Goal: Navigation & Orientation: Find specific page/section

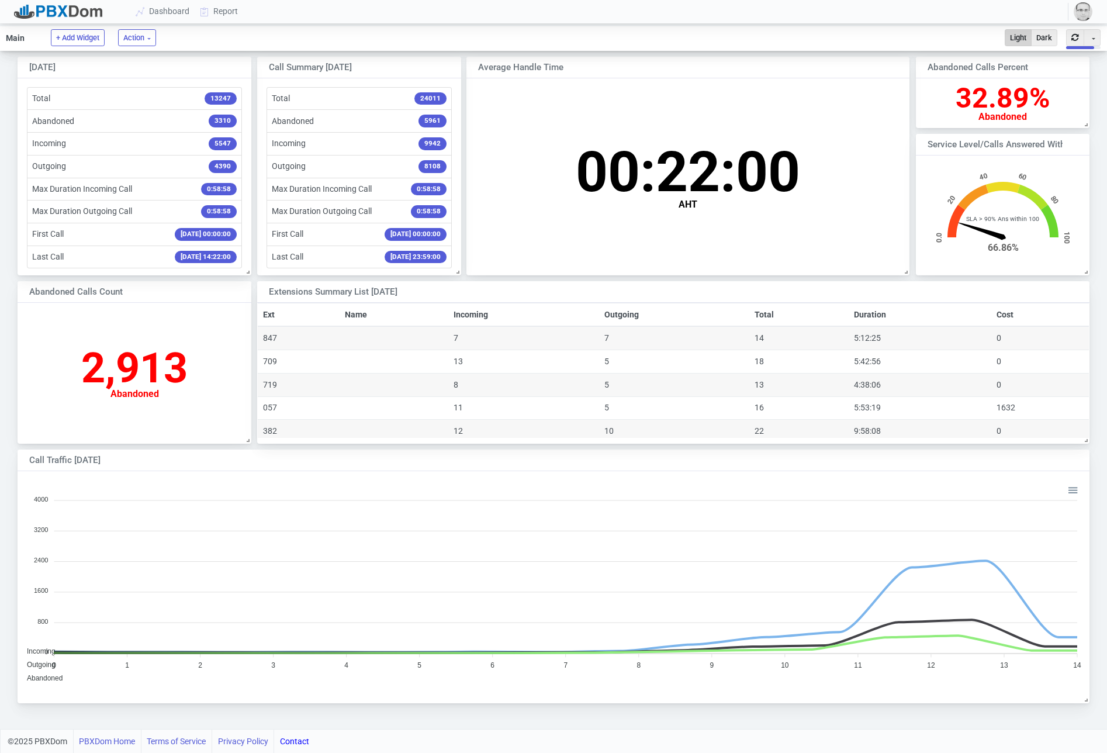
scroll to position [227, 1071]
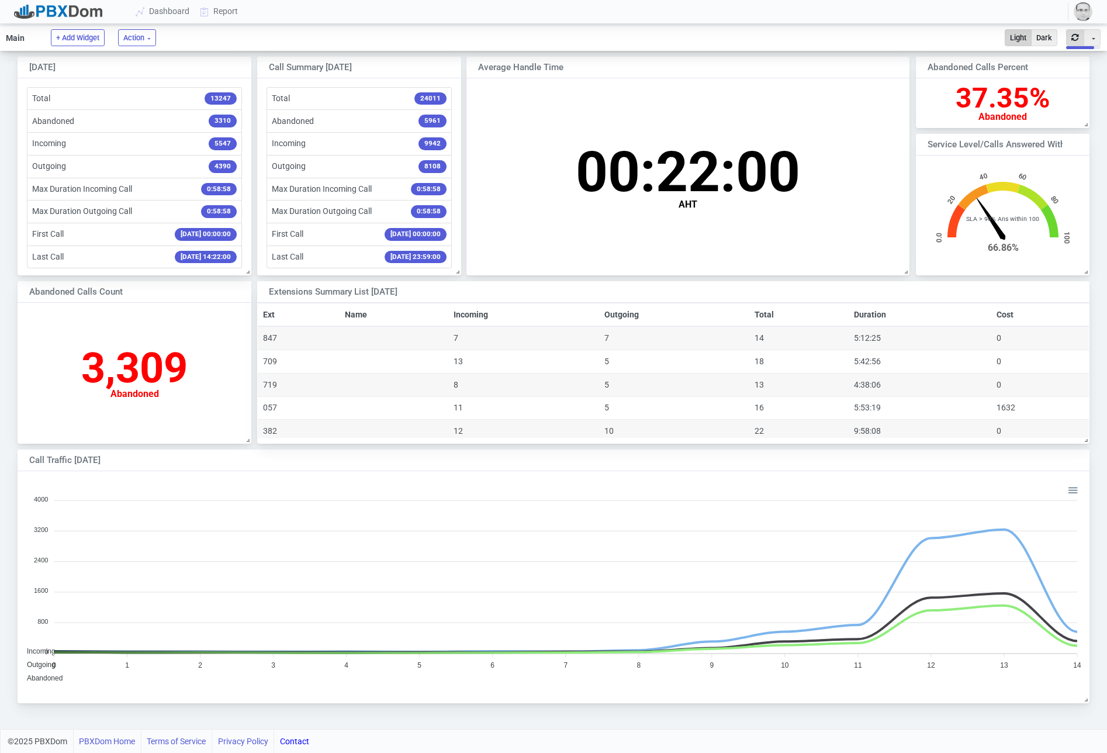
click at [1073, 40] on button "button" at bounding box center [1075, 37] width 18 height 17
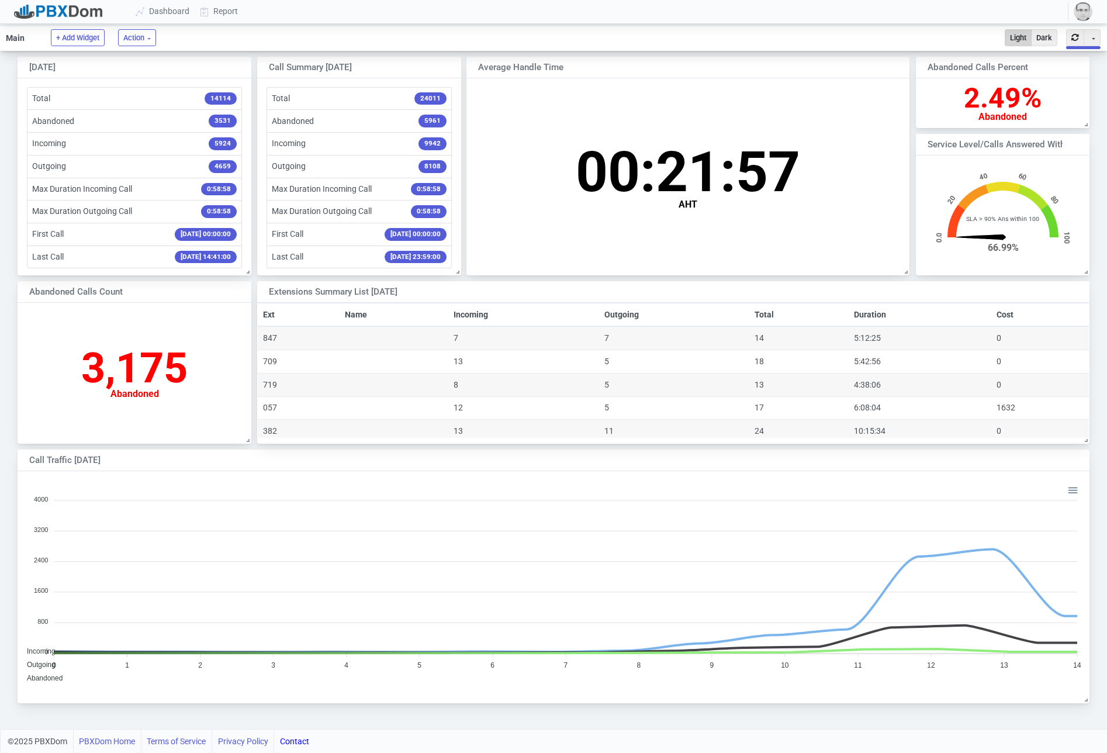
scroll to position [115, 173]
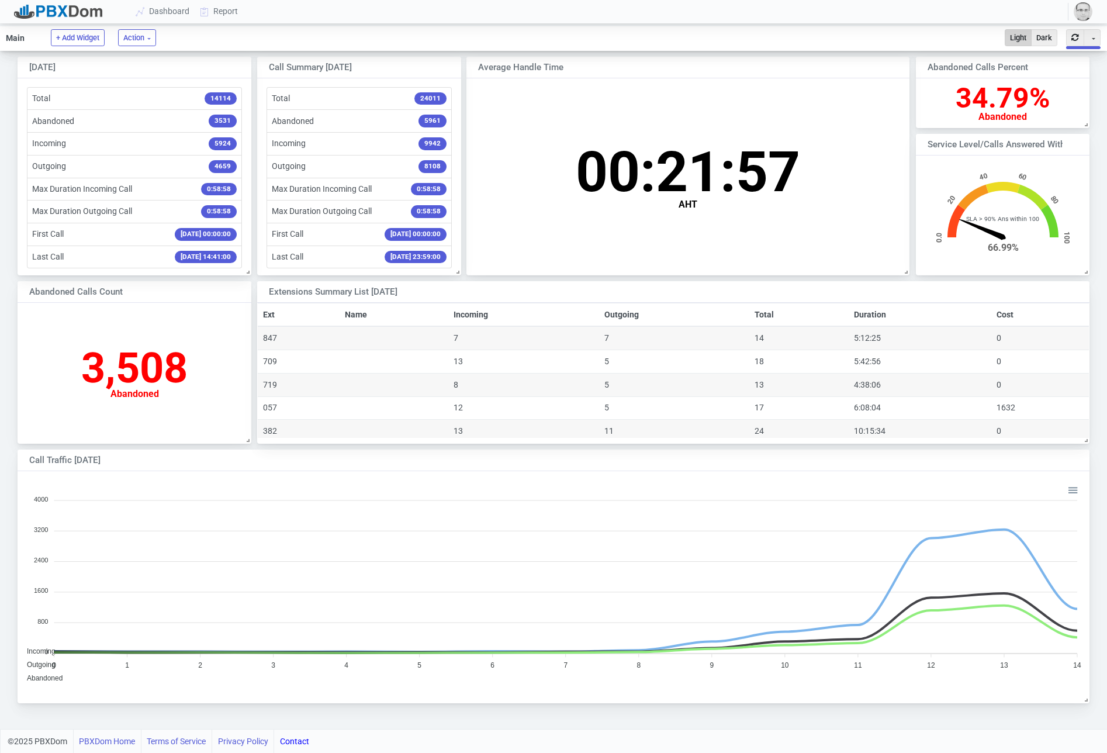
click at [1073, 40] on button "button" at bounding box center [1075, 37] width 18 height 17
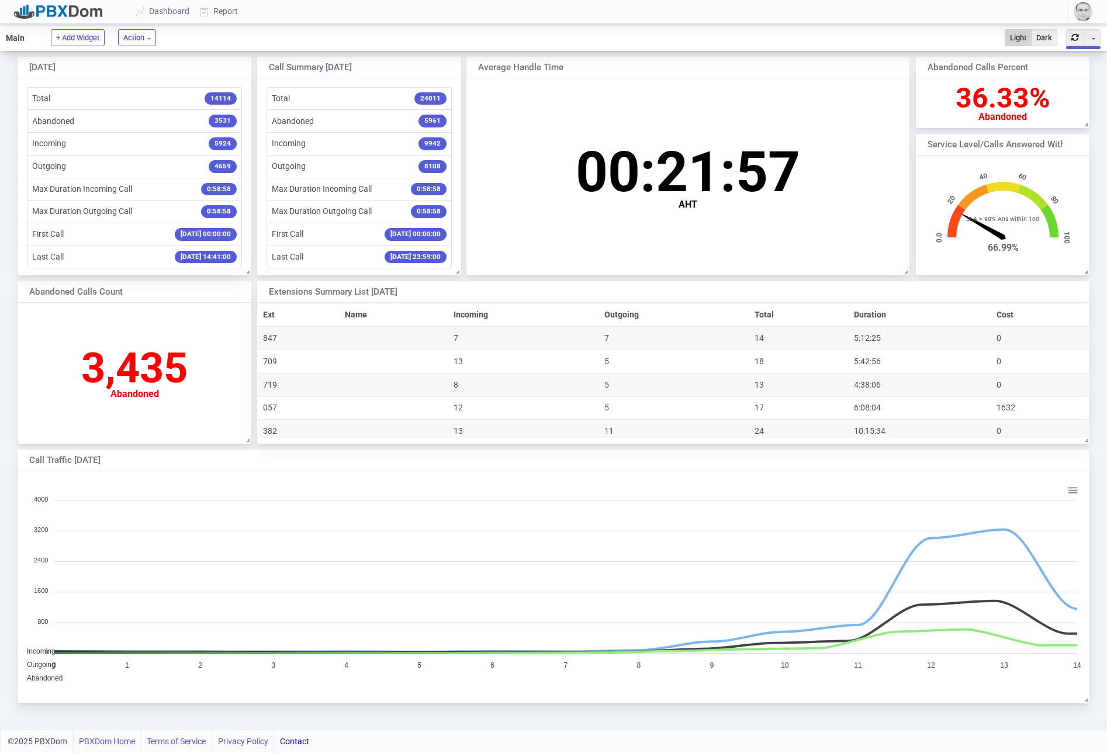
click at [1073, 40] on button "button" at bounding box center [1075, 37] width 18 height 17
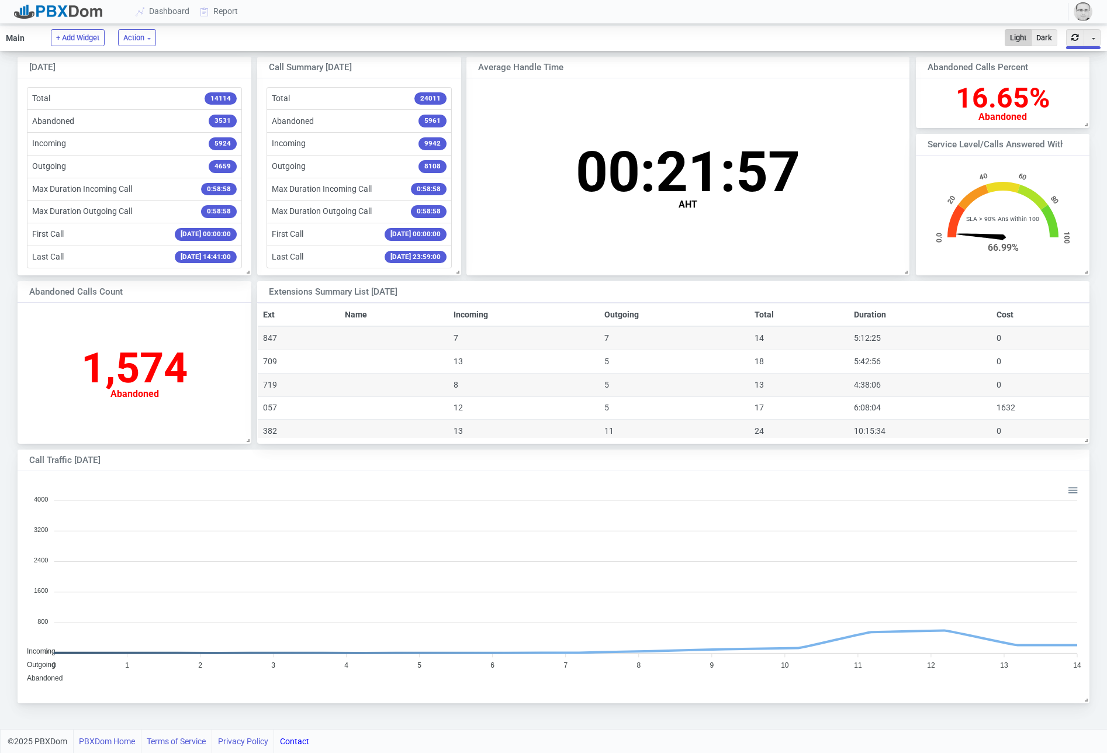
scroll to position [227, 1071]
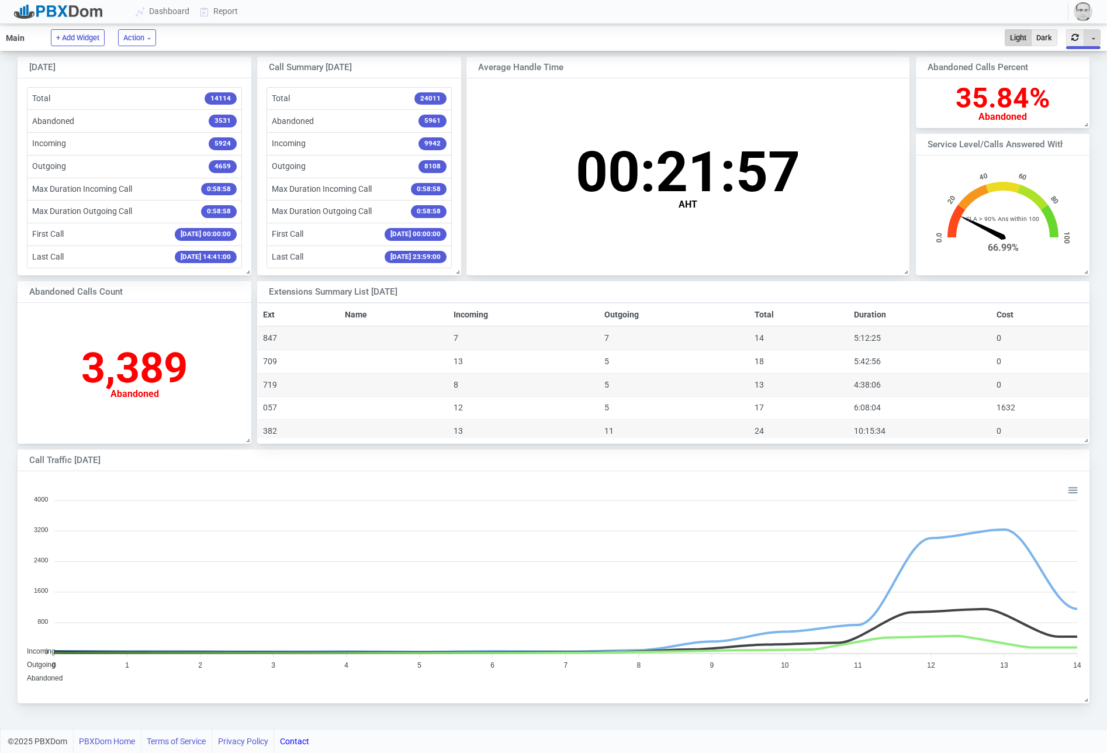
click at [1092, 42] on button "Toggle Dropdown" at bounding box center [1092, 37] width 17 height 17
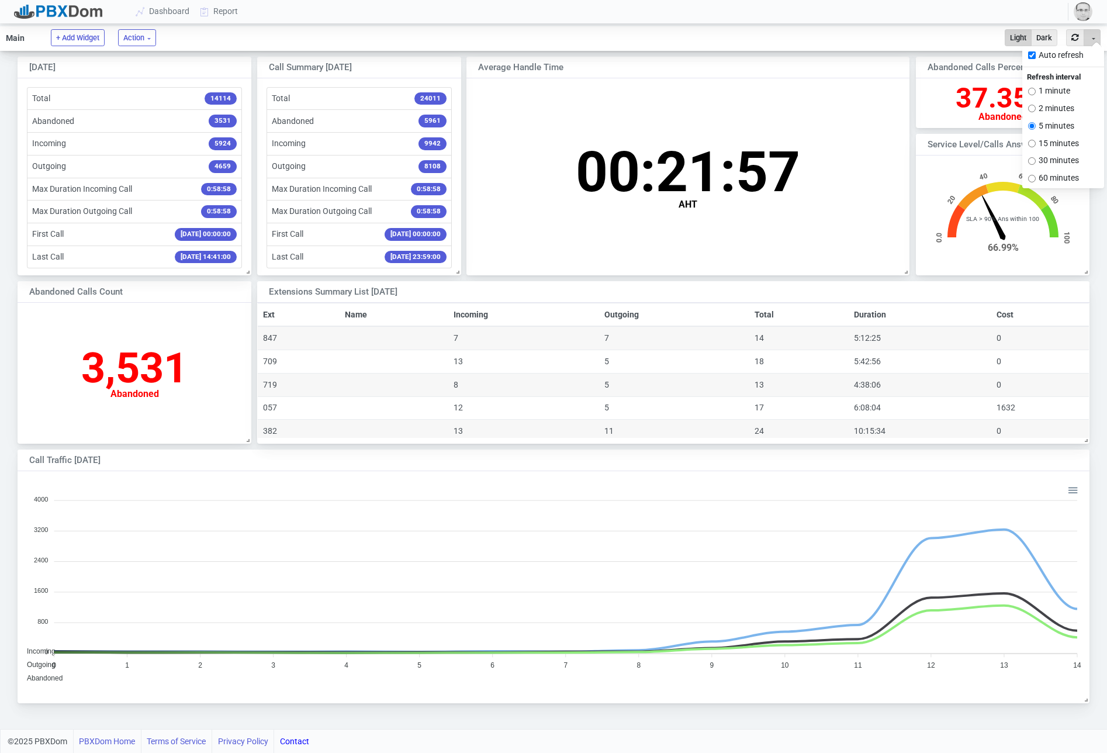
click at [1092, 42] on button "Toggle Dropdown" at bounding box center [1092, 37] width 17 height 17
click at [1087, 16] on img "button" at bounding box center [1083, 11] width 19 height 19
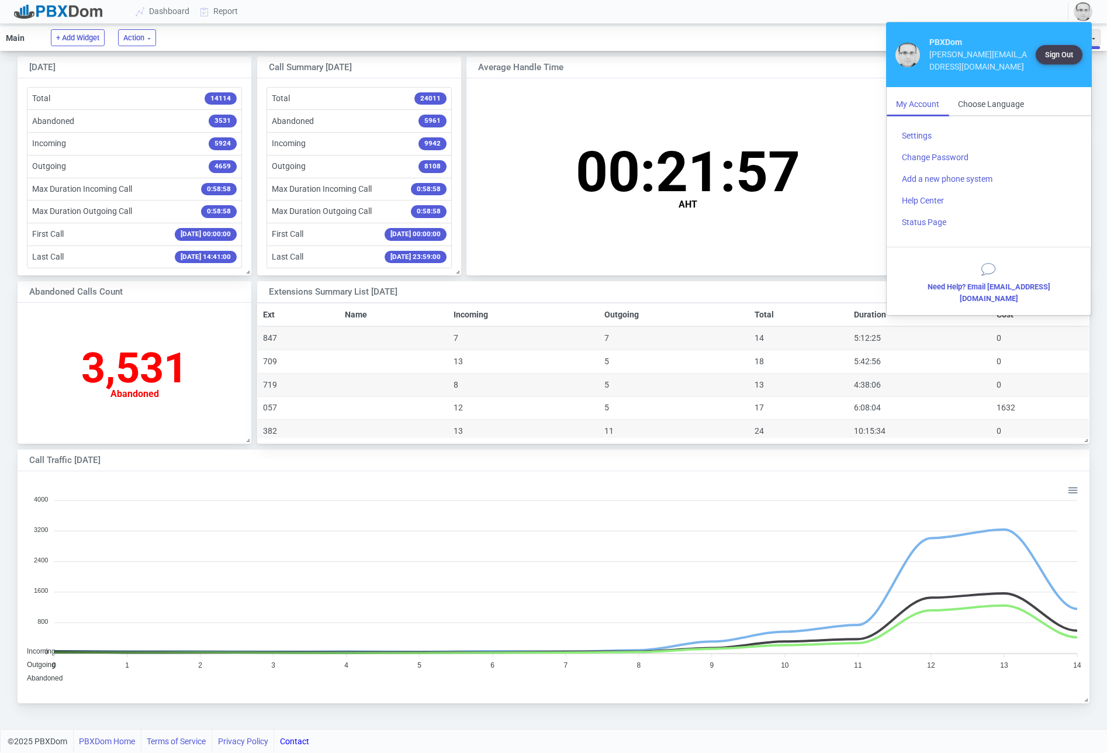
click at [1087, 16] on img "button" at bounding box center [1083, 11] width 19 height 19
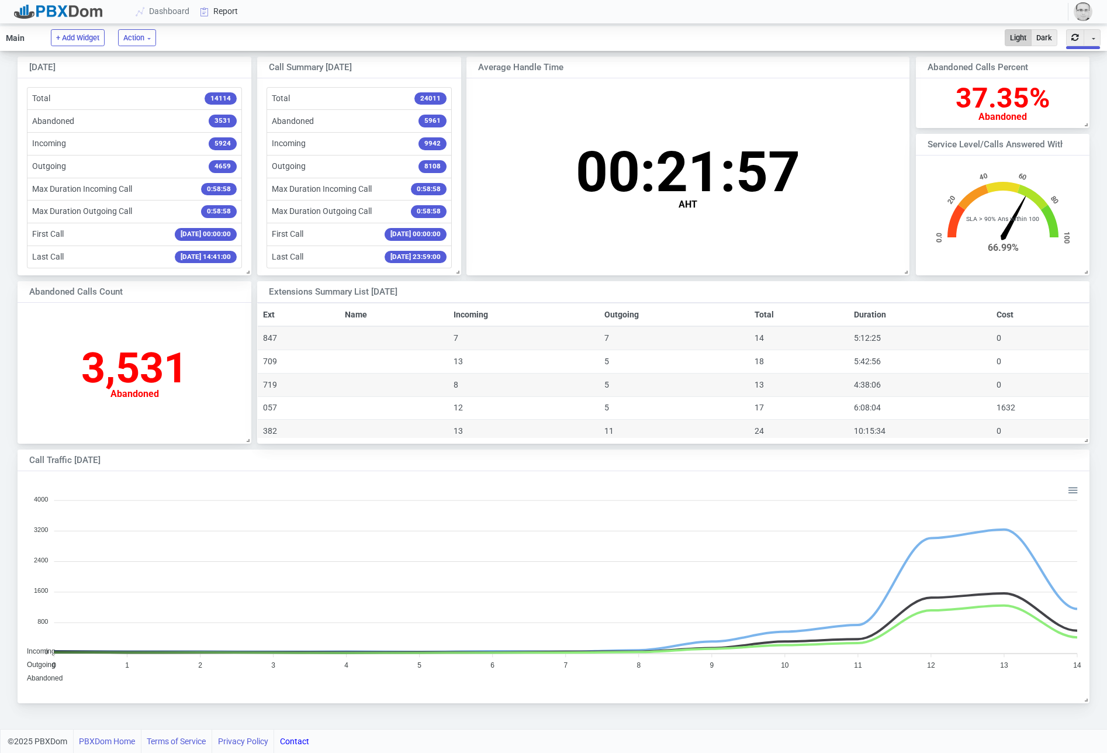
click at [229, 21] on link "Report" at bounding box center [219, 12] width 49 height 22
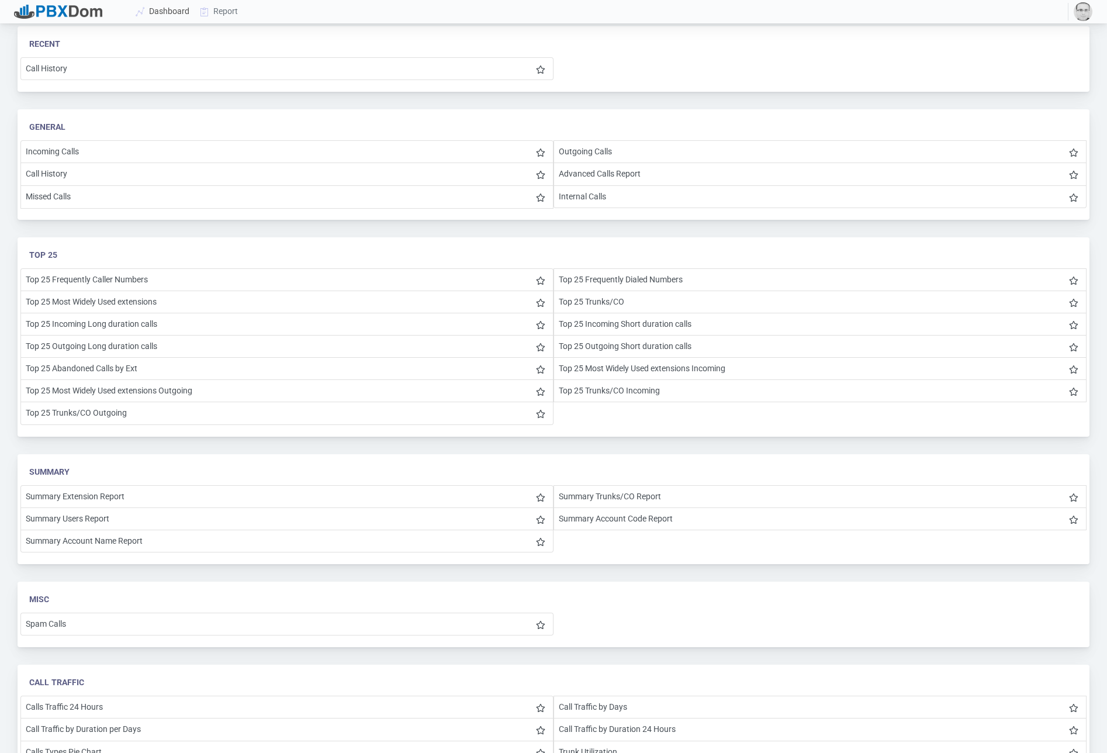
click at [183, 12] on link "Dashboard" at bounding box center [163, 12] width 64 height 22
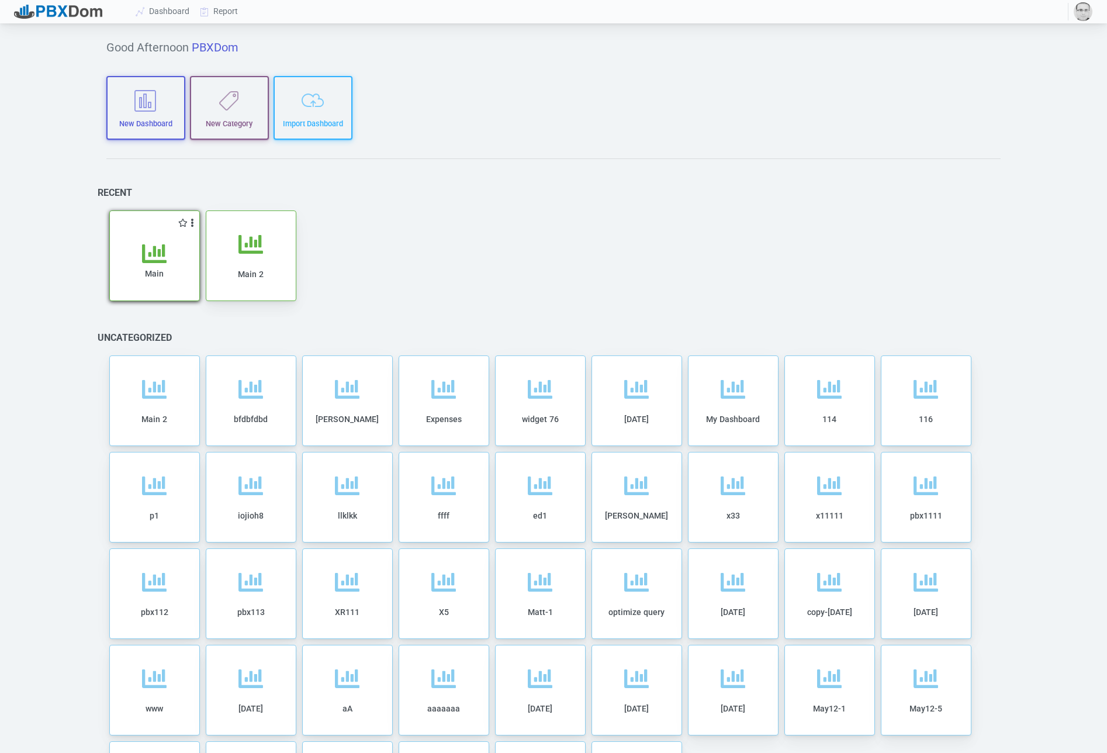
click at [150, 246] on icon at bounding box center [154, 253] width 25 height 25
